Goal: Information Seeking & Learning: Learn about a topic

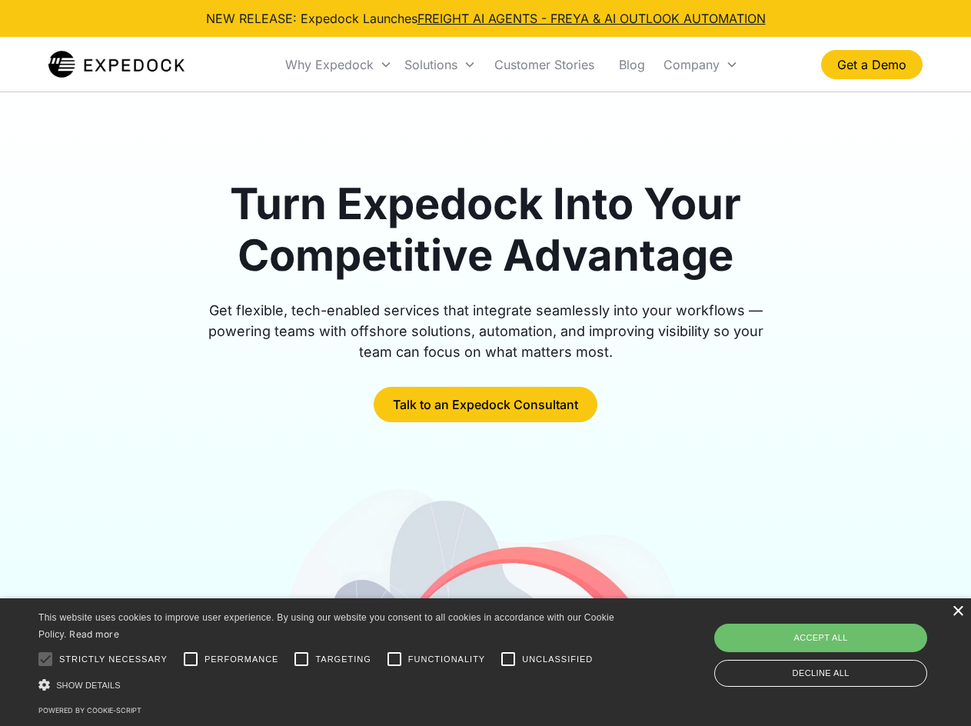
click at [956, 613] on div "×" at bounding box center [958, 612] width 12 height 12
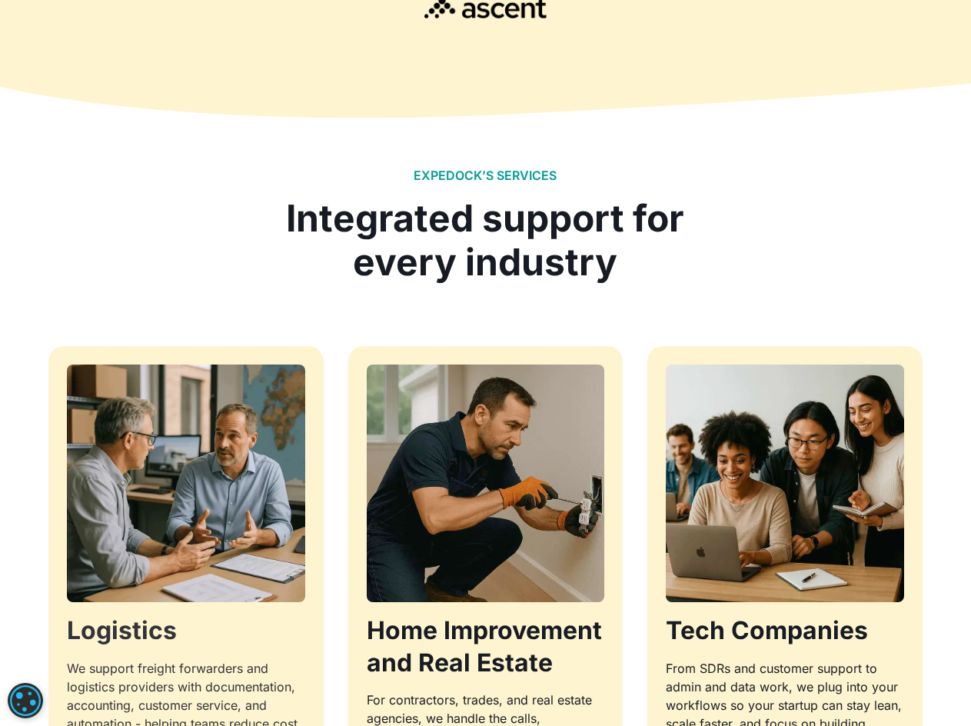
scroll to position [1308, 0]
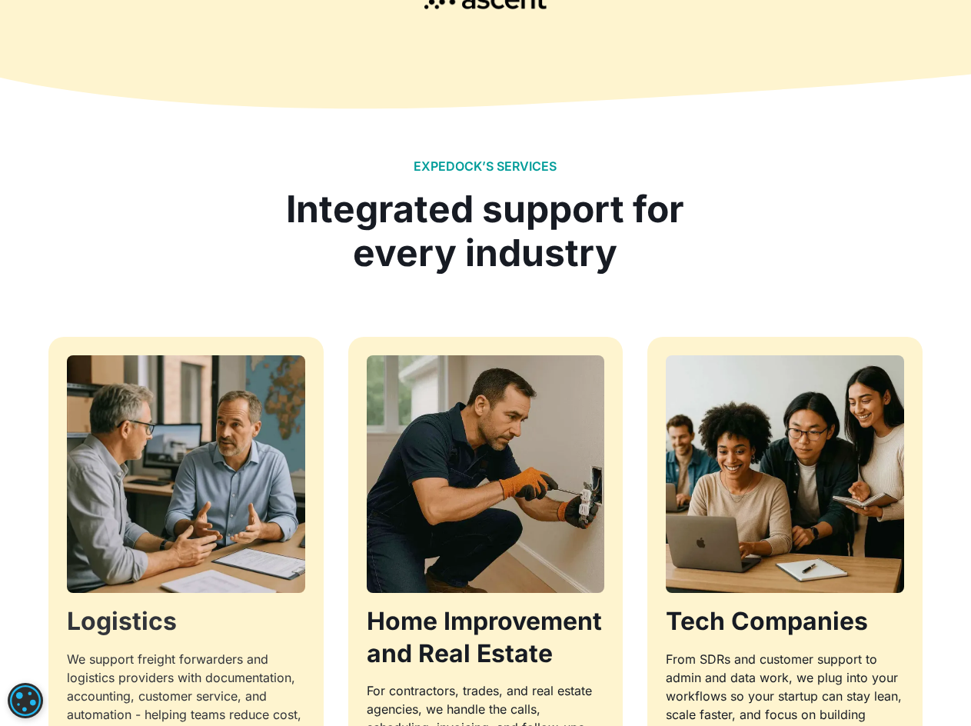
click at [160, 513] on img at bounding box center [186, 474] width 250 height 250
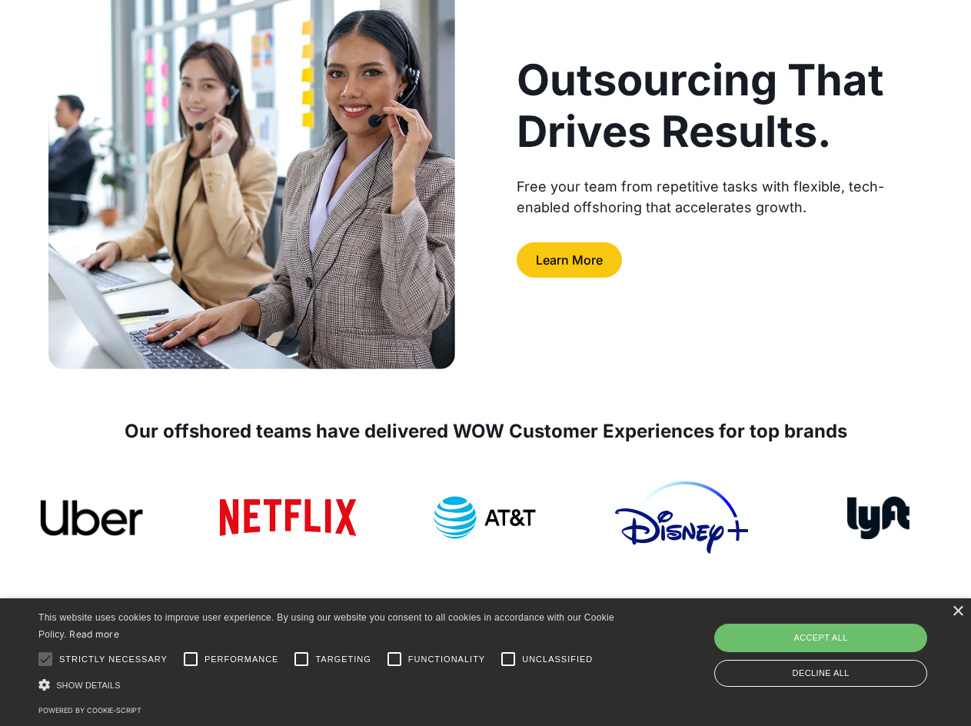
scroll to position [231, 0]
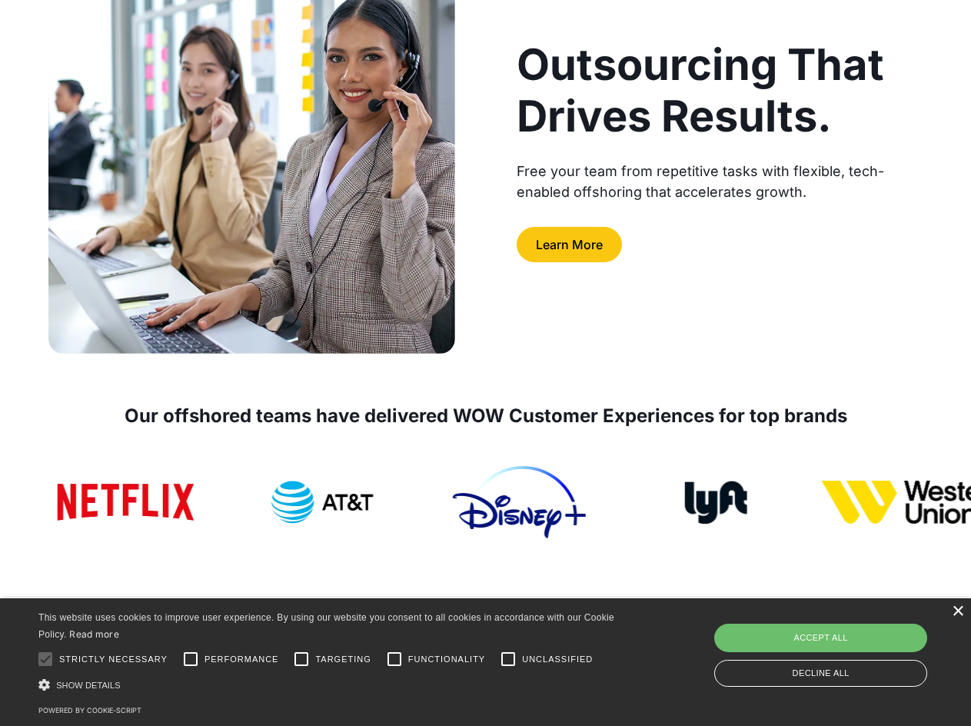
click at [958, 608] on div "×" at bounding box center [958, 612] width 12 height 12
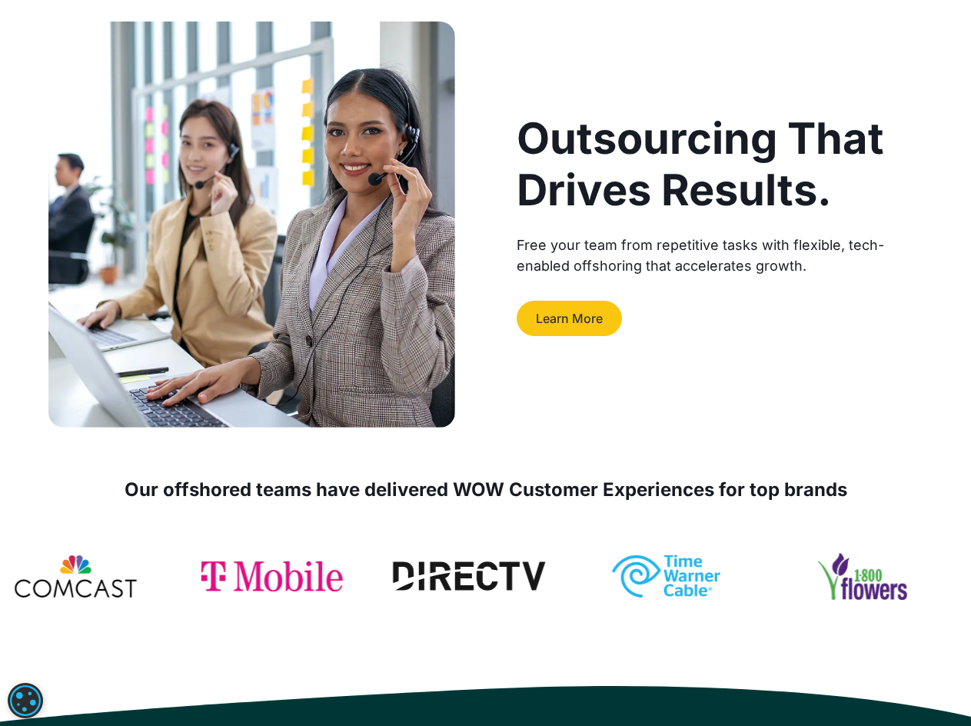
scroll to position [0, 0]
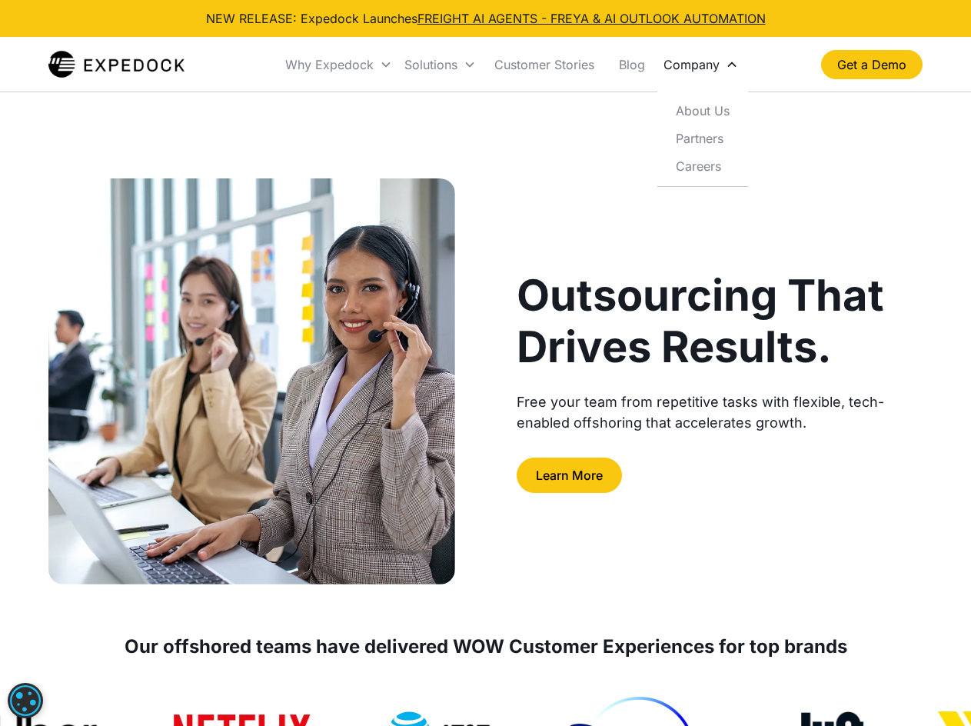
click at [727, 66] on icon at bounding box center [732, 64] width 12 height 12
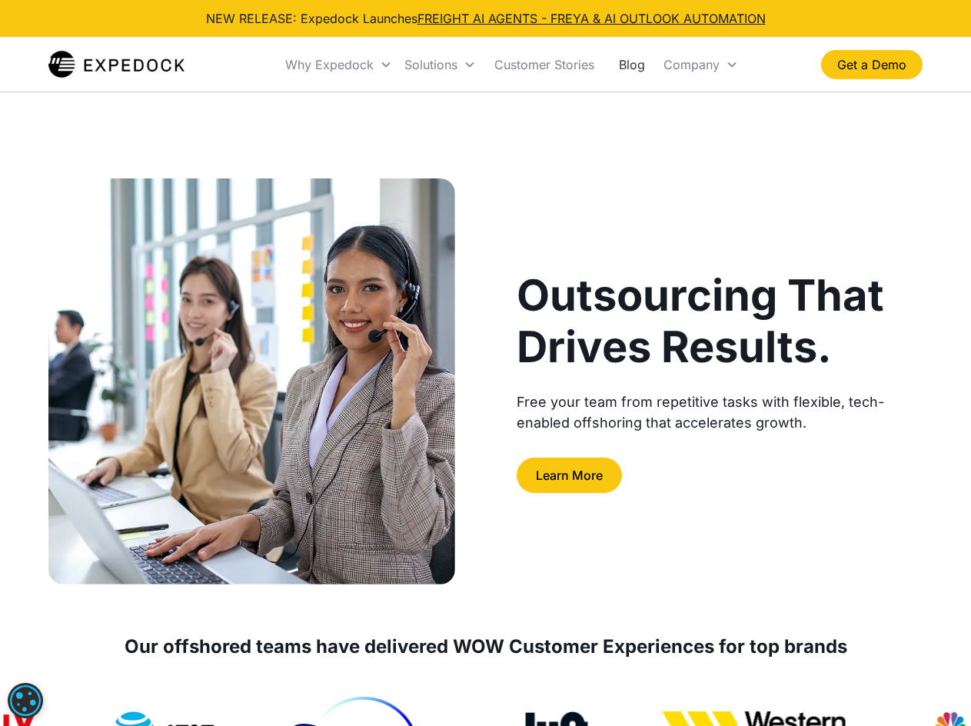
click at [623, 62] on link "Blog" at bounding box center [632, 64] width 51 height 52
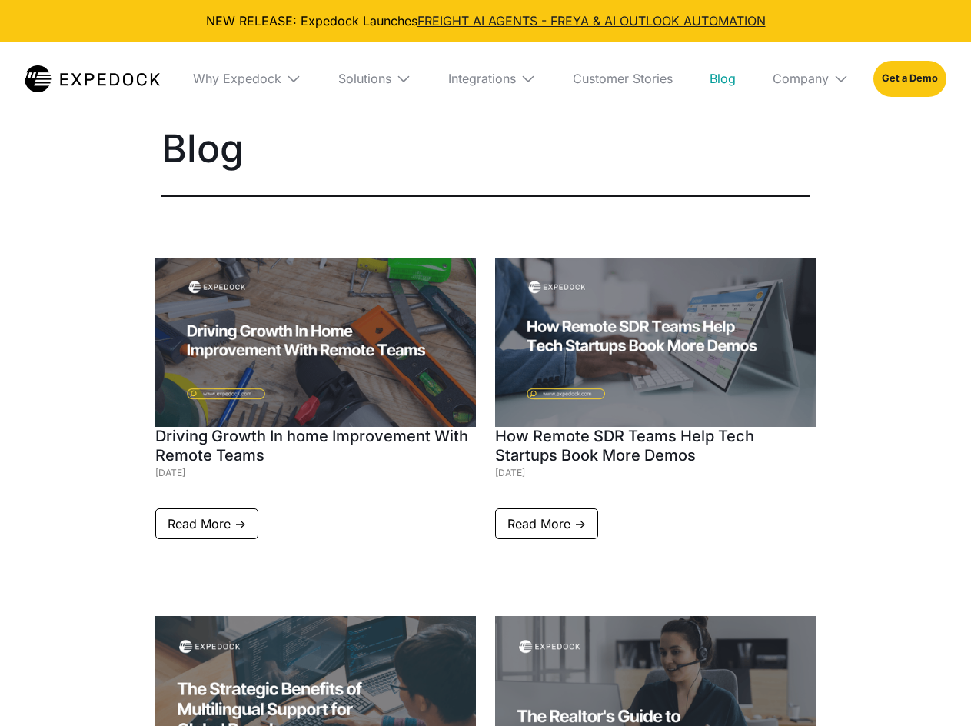
select select
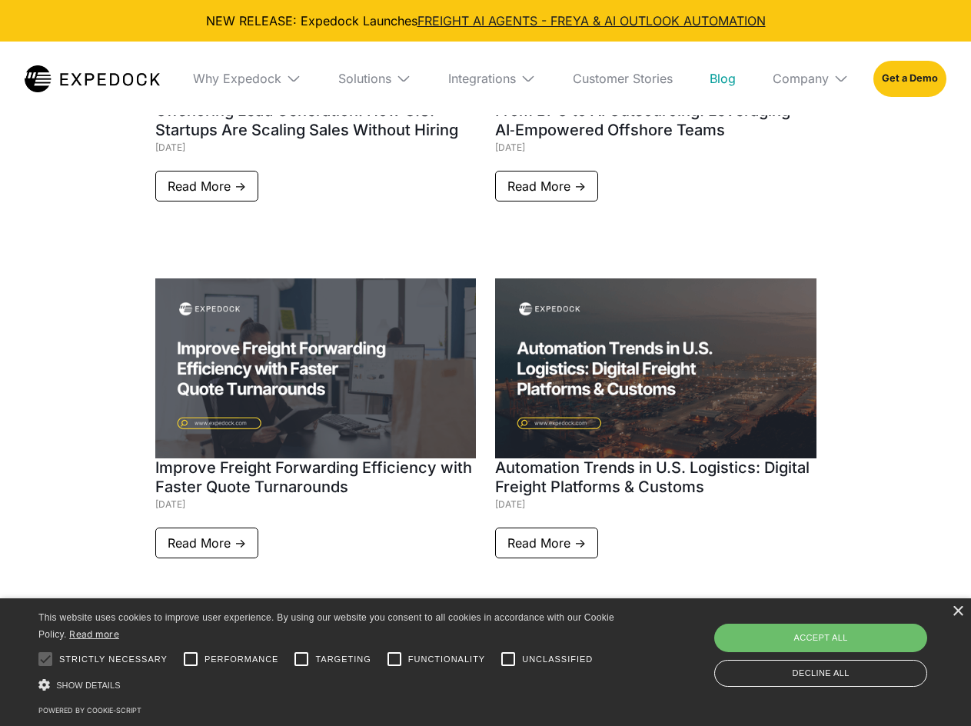
scroll to position [1461, 0]
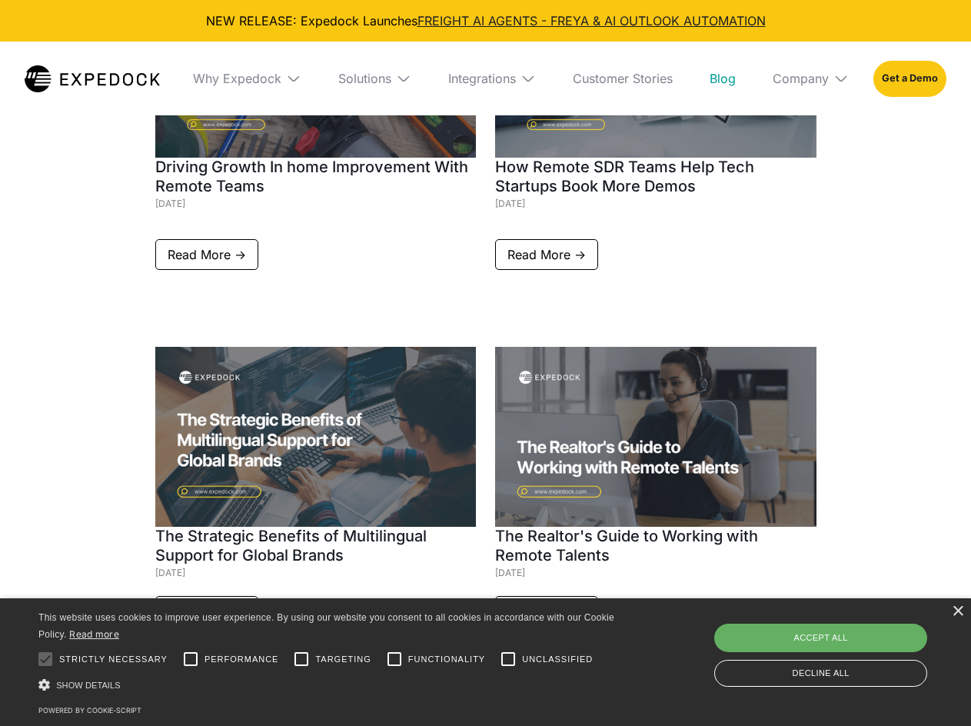
click at [800, 639] on div "Accept all" at bounding box center [821, 638] width 213 height 28
checkbox input "true"
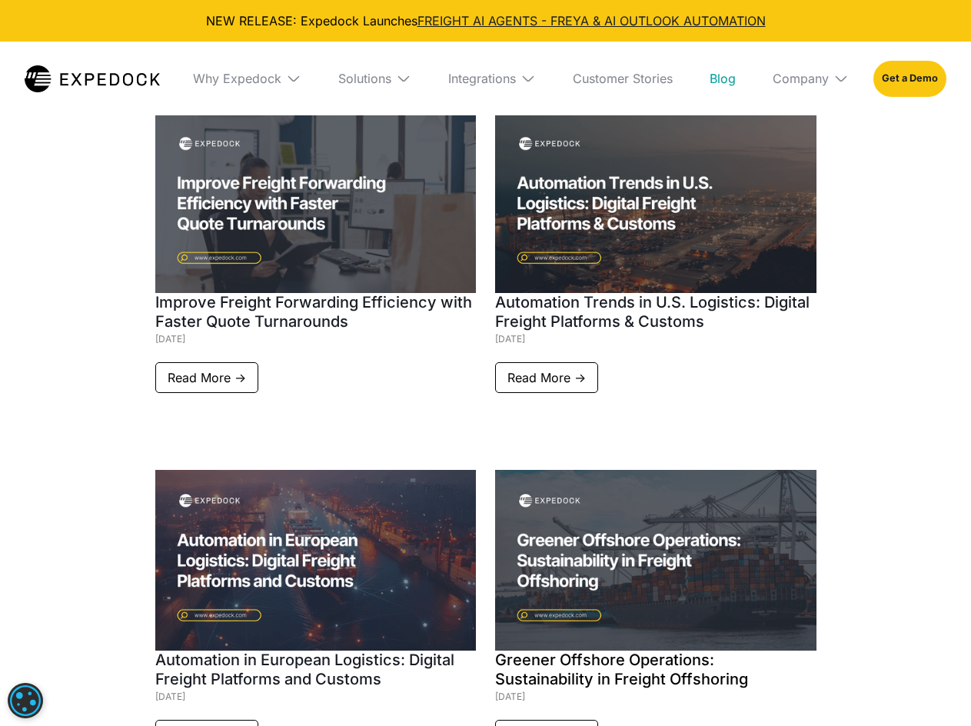
scroll to position [1538, 0]
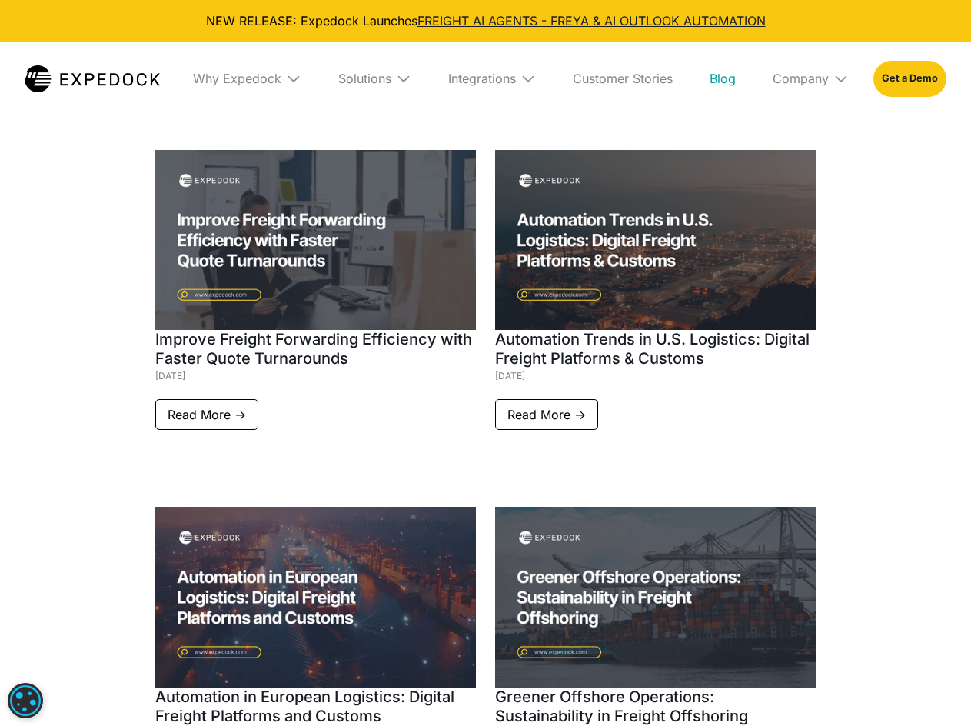
click at [701, 232] on img at bounding box center [656, 240] width 322 height 181
click at [559, 412] on link "Read More ->" at bounding box center [546, 414] width 103 height 31
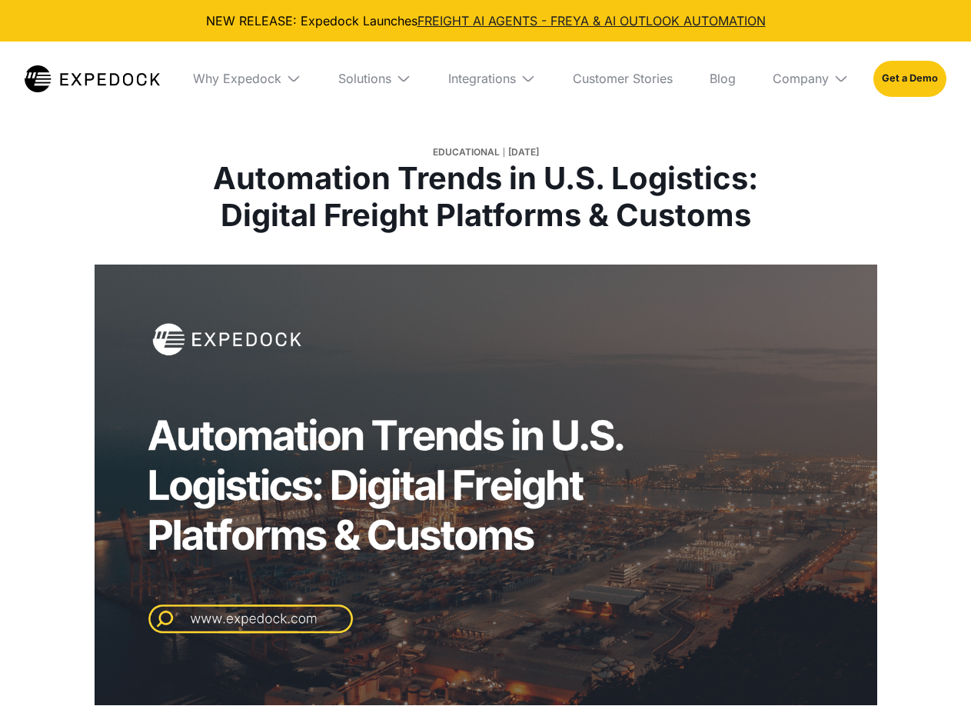
select select
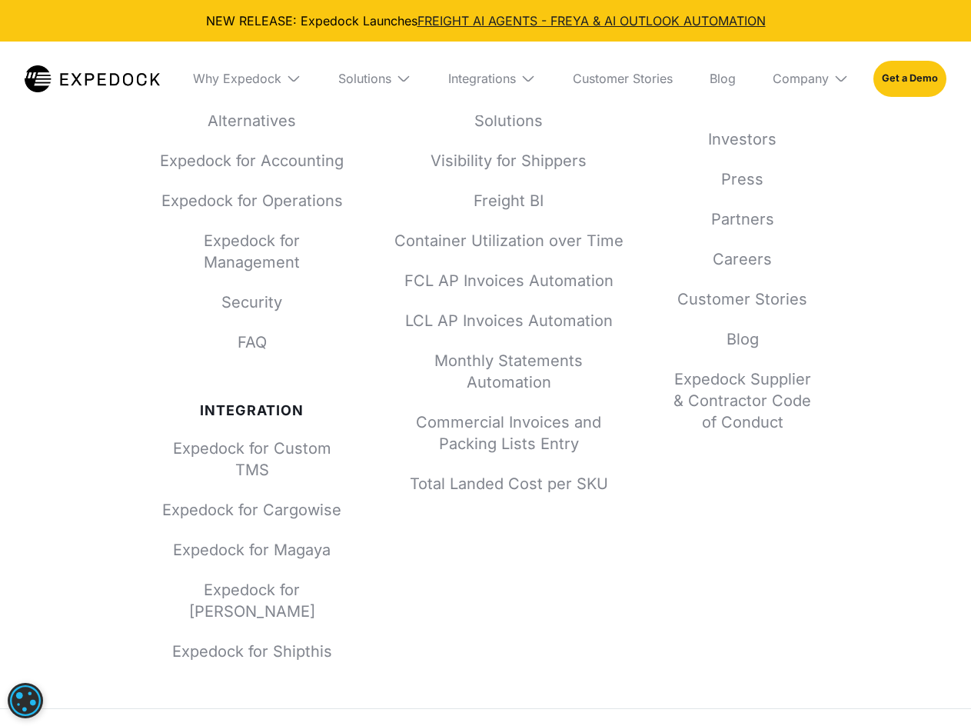
scroll to position [4646, 0]
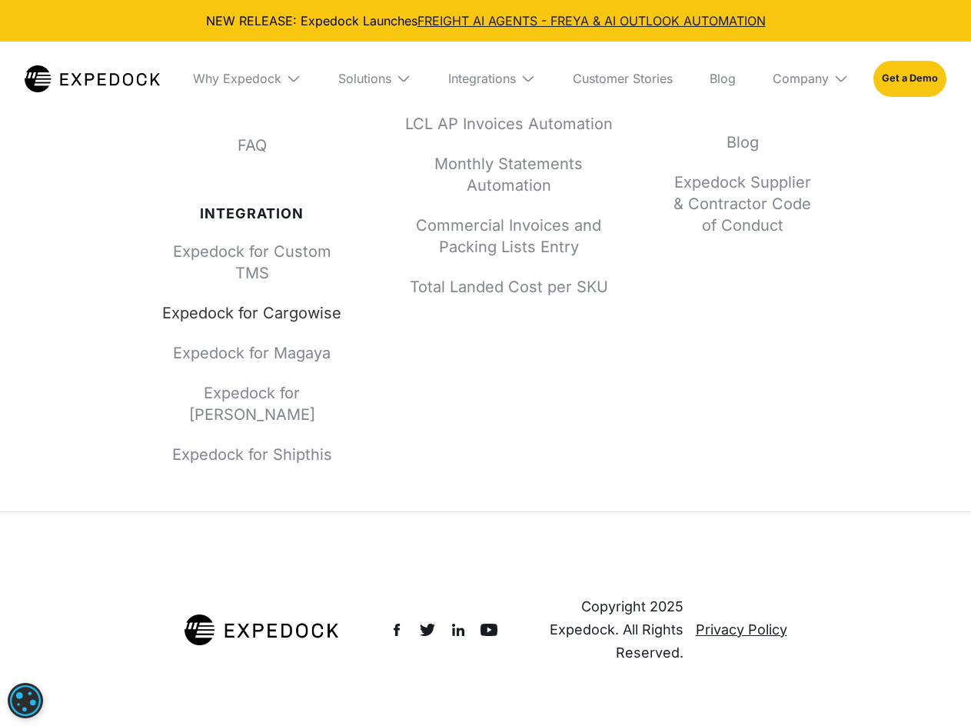
click at [264, 317] on link "Expedock for Cargowise" at bounding box center [252, 313] width 185 height 22
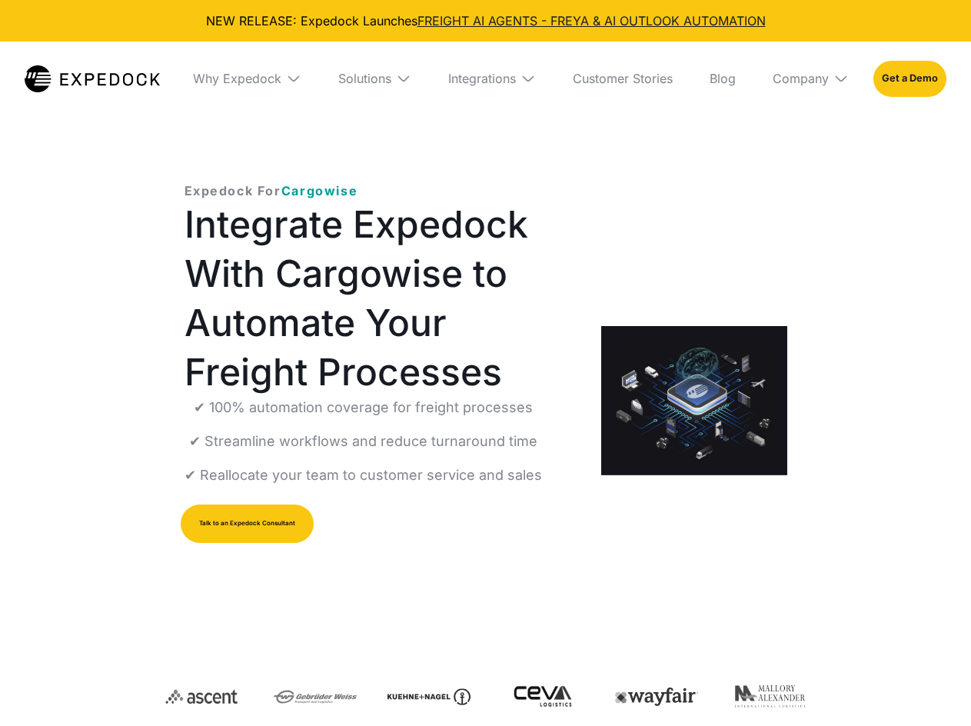
select select
